Goal: Information Seeking & Learning: Find specific page/section

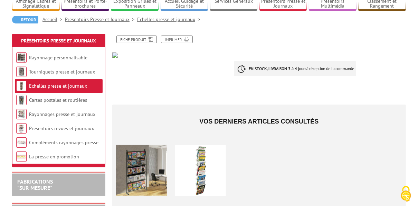
scroll to position [46, 0]
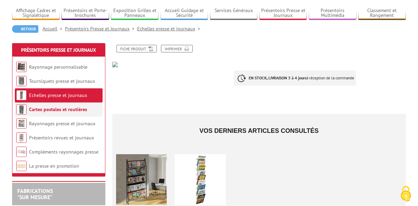
click at [62, 113] on li "Cartes postales et routières" at bounding box center [59, 110] width 88 height 14
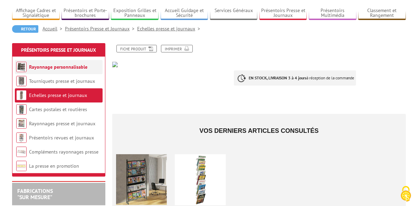
click at [51, 70] on li "Rayonnage personnalisable" at bounding box center [59, 67] width 88 height 14
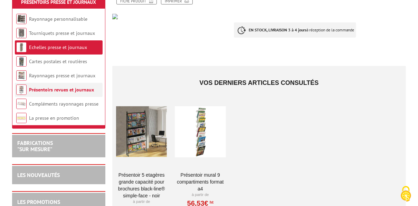
scroll to position [138, 0]
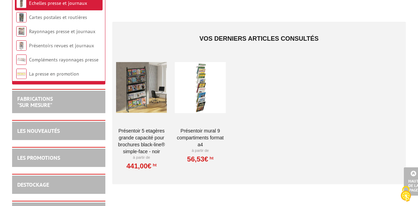
click at [197, 100] on div at bounding box center [200, 87] width 51 height 69
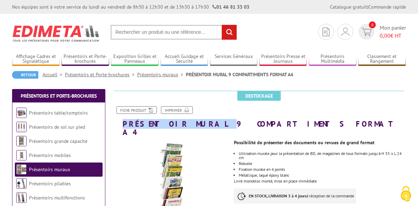
drag, startPoint x: 191, startPoint y: 125, endPoint x: 121, endPoint y: 124, distance: 69.4
click at [121, 124] on h1 "PRÉSENTOIR MURAL 9 COMPARTIMENTS FORMAT A4" at bounding box center [259, 114] width 304 height 46
drag, startPoint x: 121, startPoint y: 124, endPoint x: 162, endPoint y: 123, distance: 40.4
copy h1 "PRÉSENTOIR MURAL"
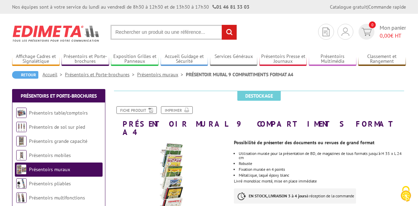
click at [117, 32] on input "text" at bounding box center [173, 32] width 126 height 15
paste input "PRÉSENTOIR MURAL"
type input "PRÉSENTOIR MURAL"
click at [230, 32] on input "rechercher" at bounding box center [229, 32] width 15 height 15
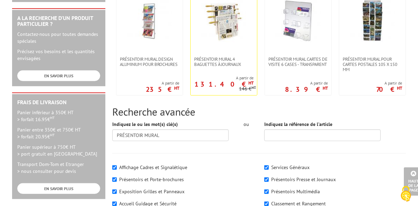
scroll to position [230, 0]
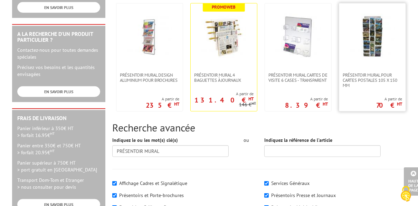
click at [372, 44] on img at bounding box center [372, 36] width 45 height 45
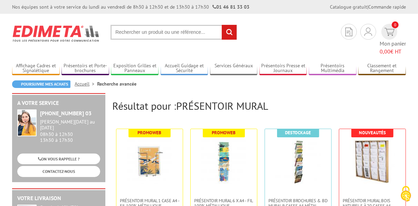
click at [139, 32] on input "text" at bounding box center [173, 32] width 126 height 15
paste input "PRÉSENTOIR MURAL"
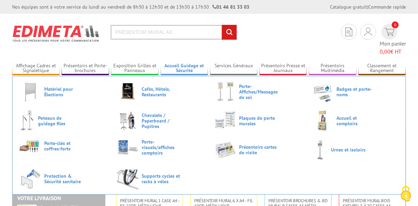
type input "PRÉSENTOIR MURAL A3"
click at [222, 25] on input "rechercher" at bounding box center [229, 32] width 15 height 15
